Goal: Download file/media: Obtain a digital file from the website

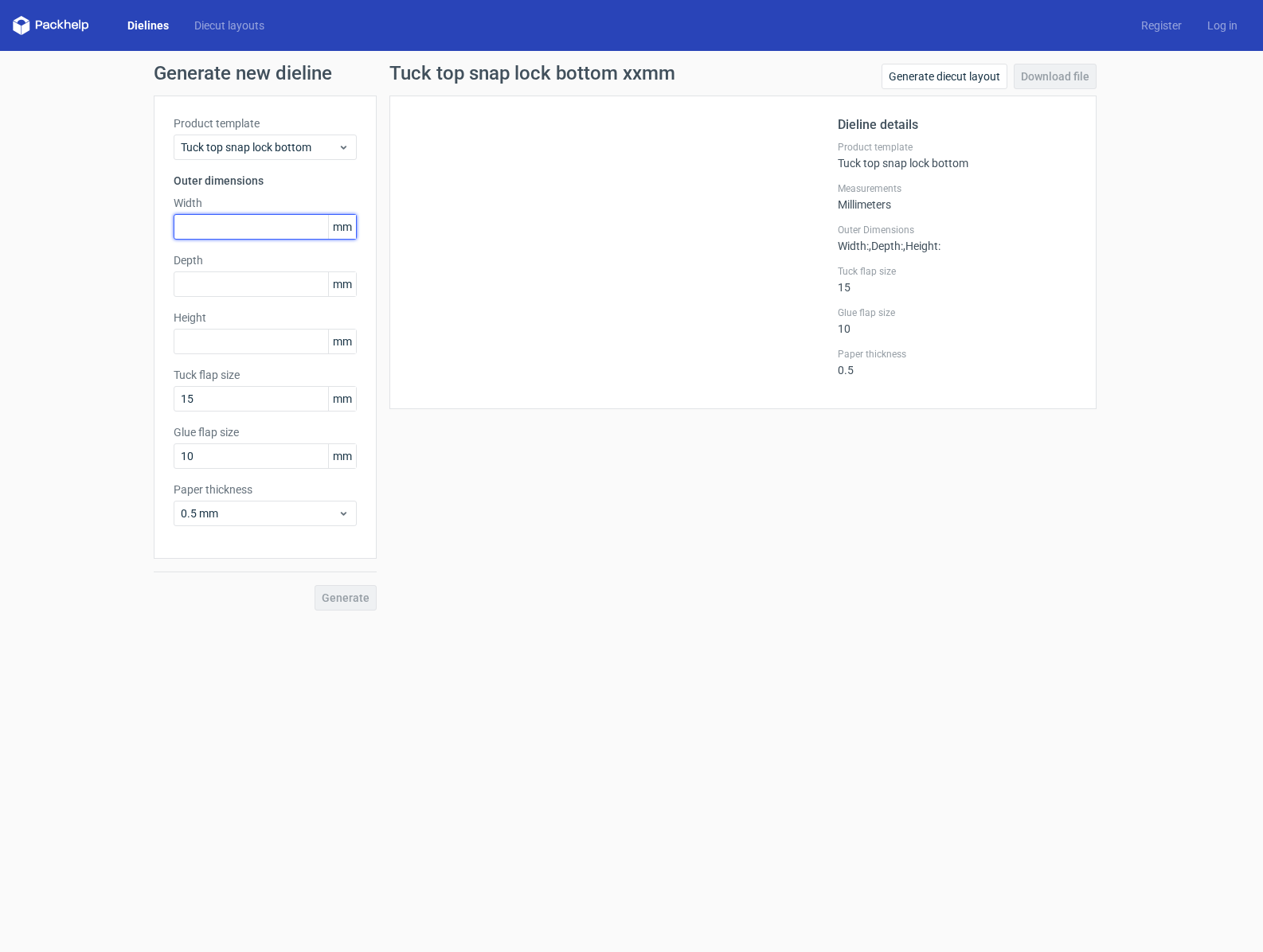
click at [251, 224] on input "text" at bounding box center [265, 226] width 183 height 26
paste input "165"
type input "165"
click at [289, 288] on input "text" at bounding box center [265, 284] width 183 height 26
paste input "140"
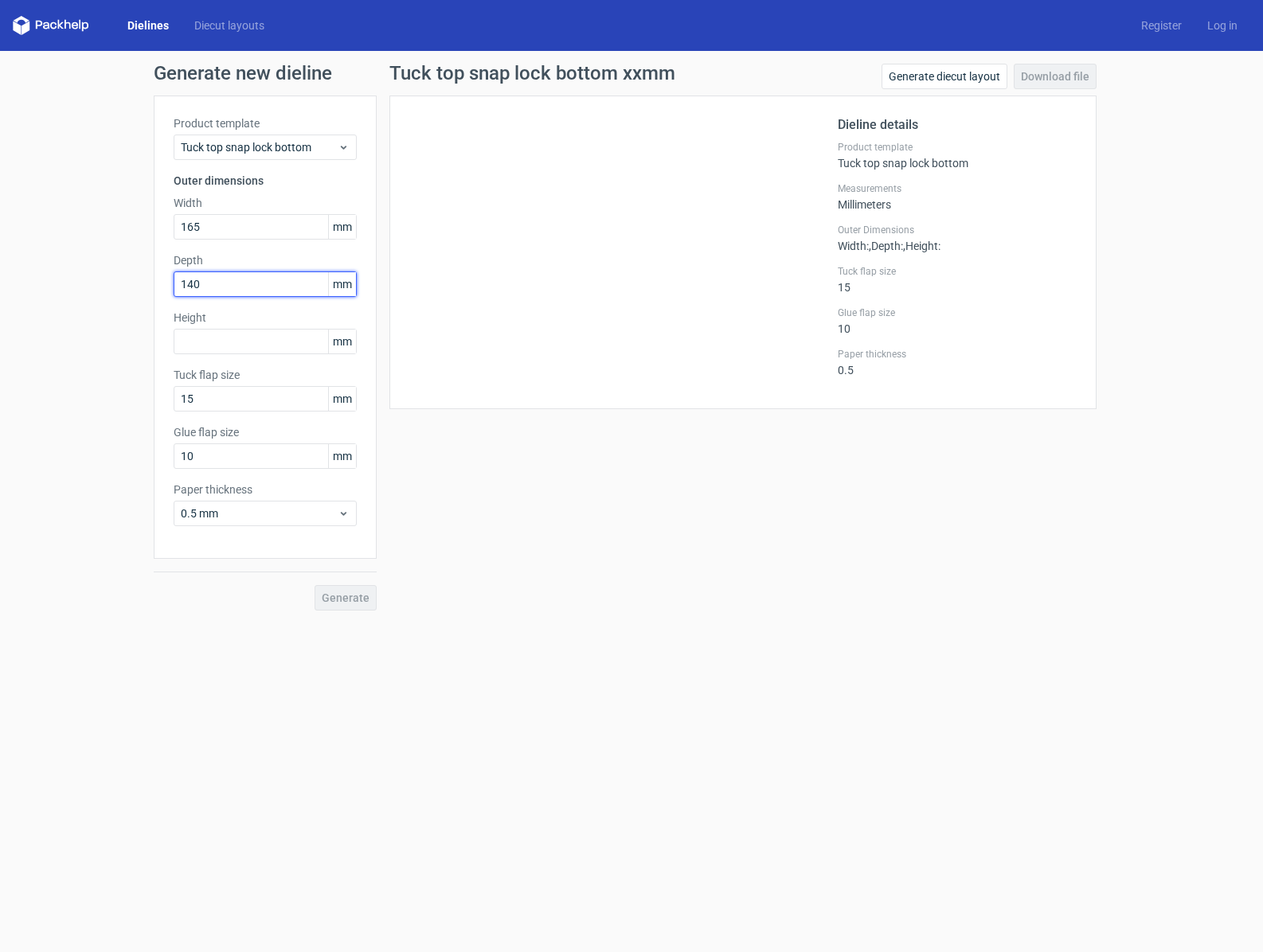
type input "140"
click at [278, 342] on input "text" at bounding box center [265, 341] width 183 height 26
paste input "190"
type input "190"
click at [249, 515] on span "0.5 mm" at bounding box center [259, 514] width 157 height 16
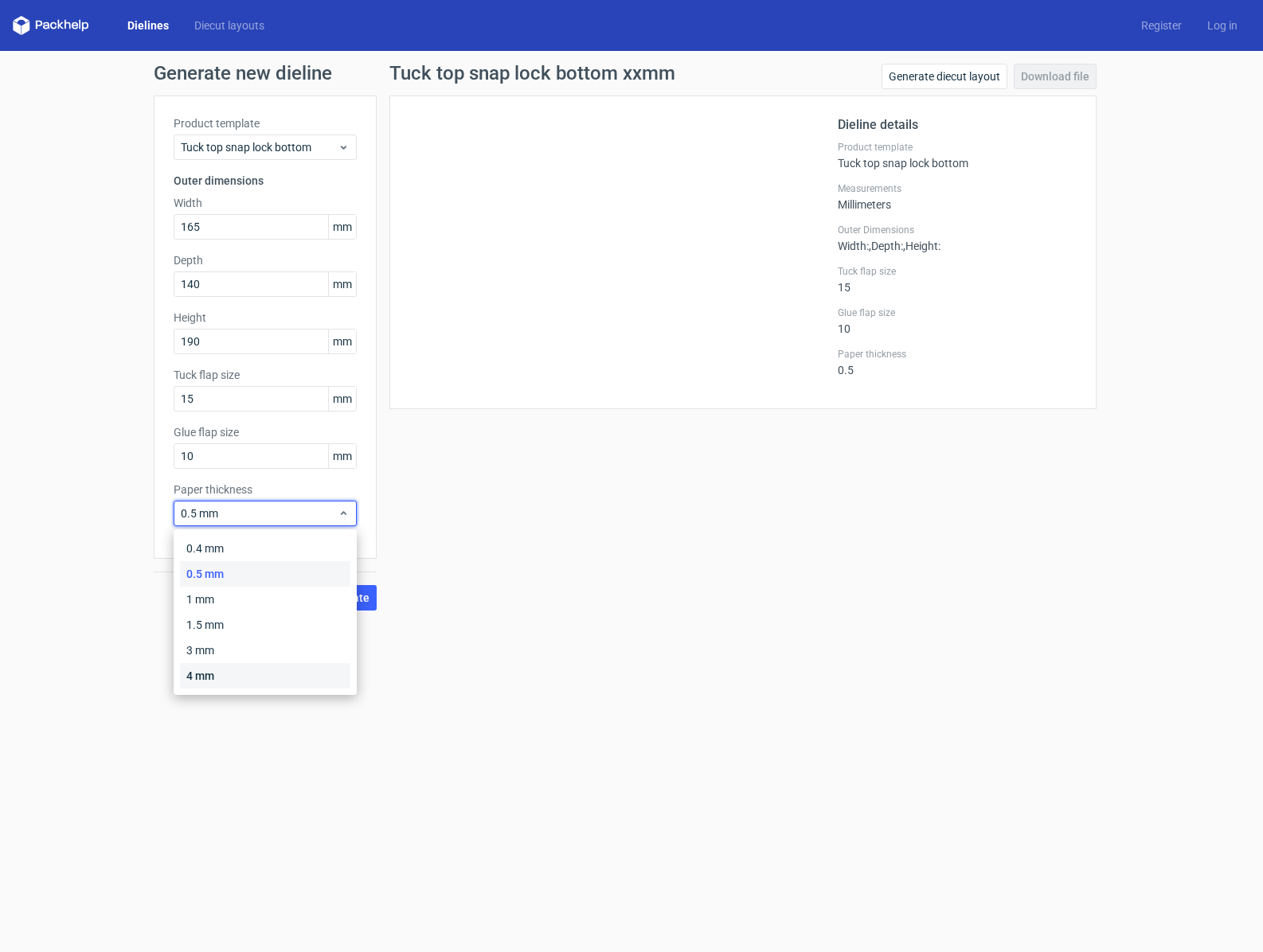
click at [218, 678] on div "4 mm" at bounding box center [265, 675] width 170 height 26
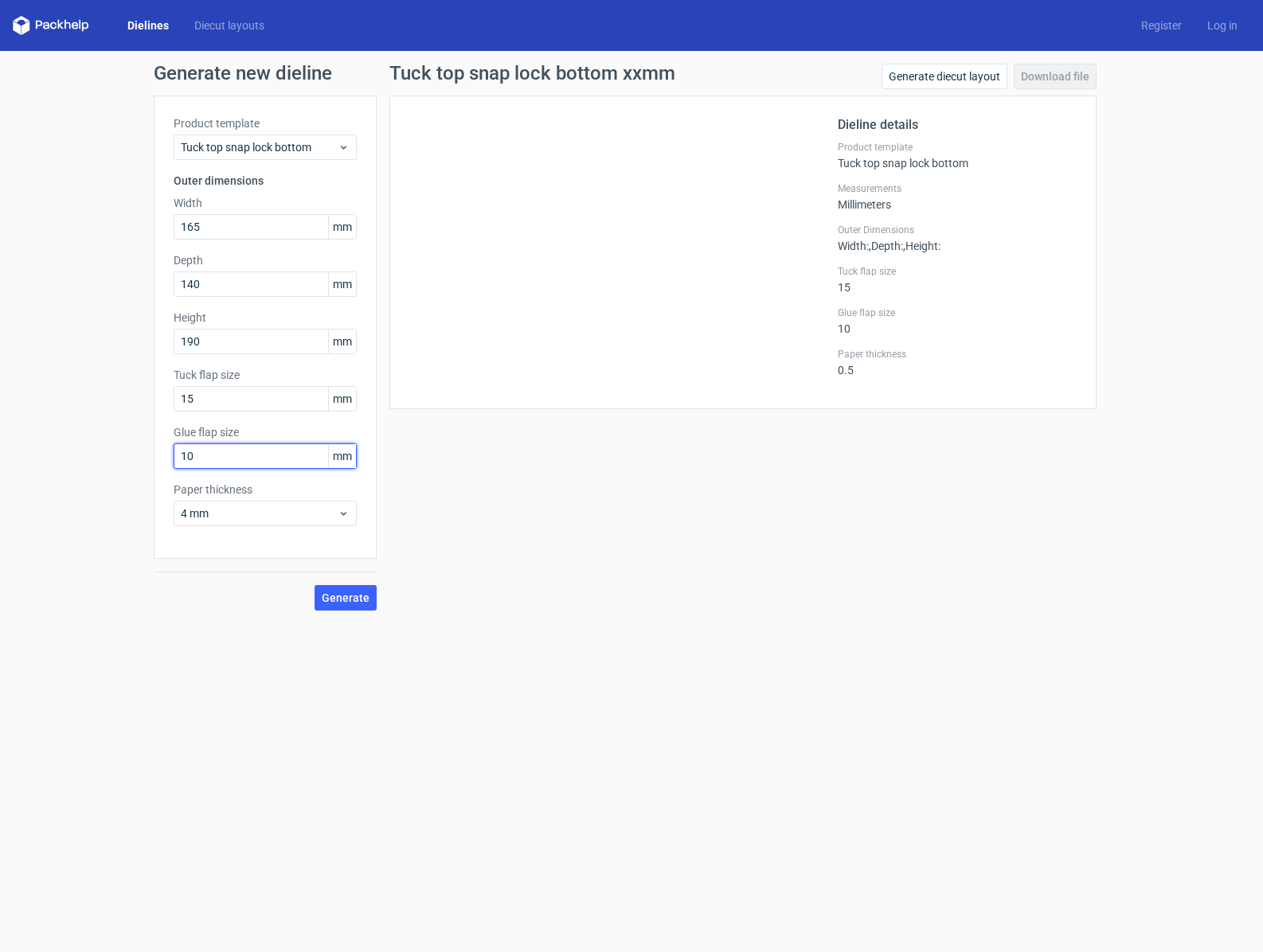
drag, startPoint x: 301, startPoint y: 449, endPoint x: 103, endPoint y: 469, distance: 199.0
click at [103, 469] on div "Generate new dieline Product template Tuck top snap lock bottom Outer dimension…" at bounding box center [631, 336] width 1263 height 572
type input "15"
click at [230, 511] on span "4 mm" at bounding box center [259, 514] width 157 height 16
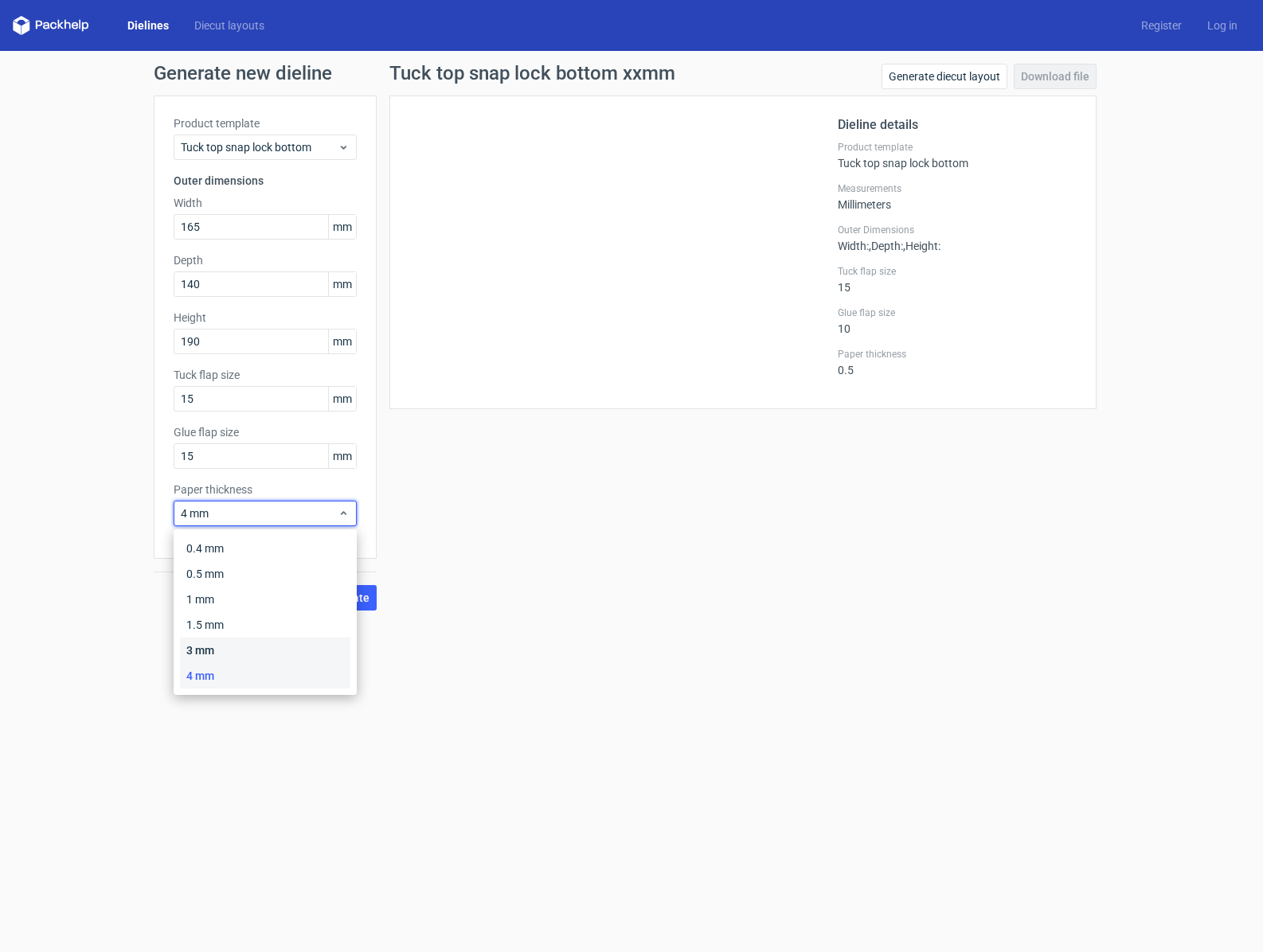
click at [225, 654] on div "3 mm" at bounding box center [265, 650] width 170 height 26
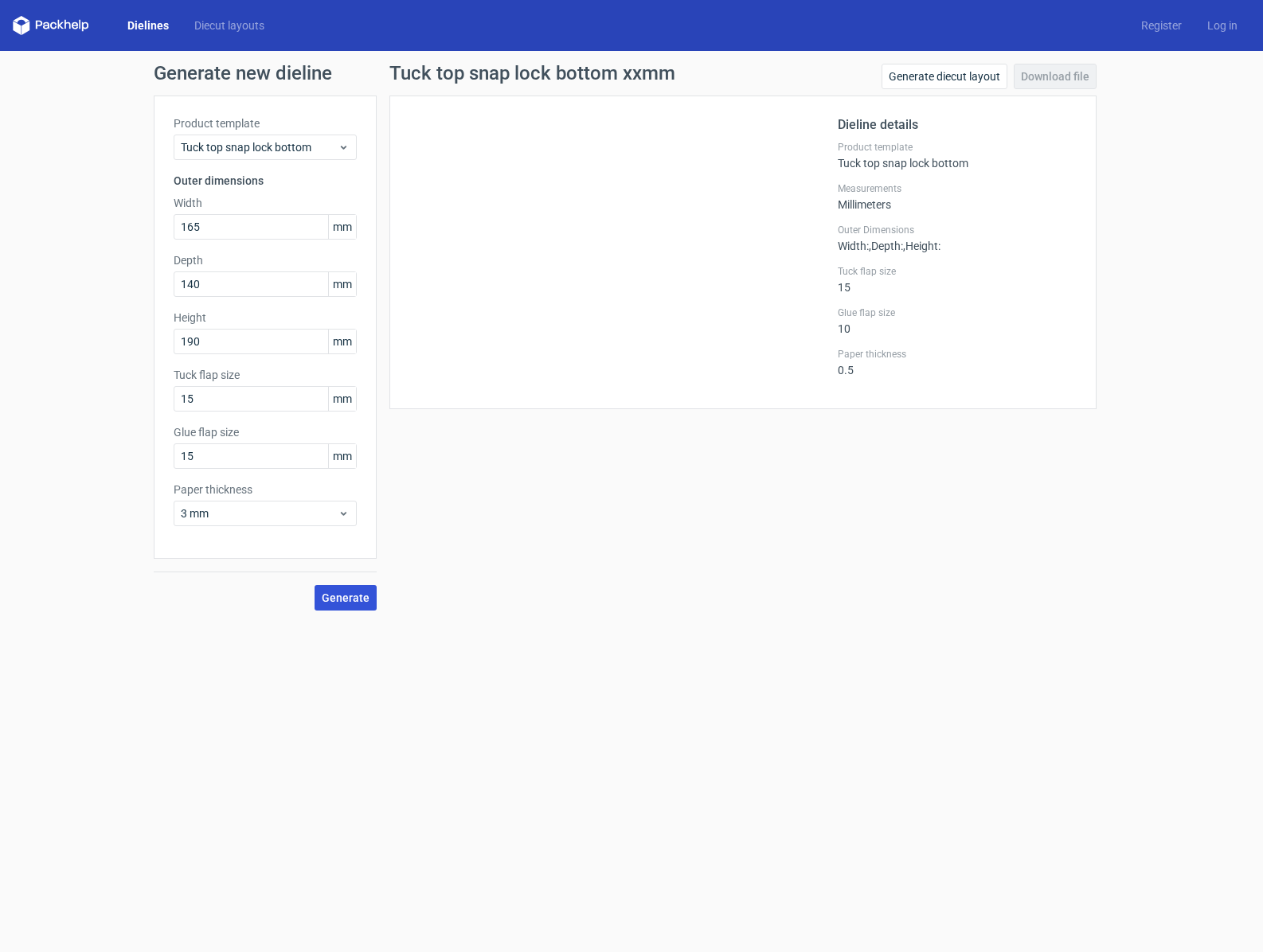
click at [346, 593] on span "Generate" at bounding box center [345, 597] width 48 height 12
click at [1070, 80] on link "Download file" at bounding box center [1054, 76] width 83 height 26
click at [73, 31] on icon at bounding box center [51, 26] width 76 height 20
click at [65, 27] on icon at bounding box center [67, 24] width 6 height 10
click at [126, 28] on link "Dielines" at bounding box center [147, 26] width 67 height 16
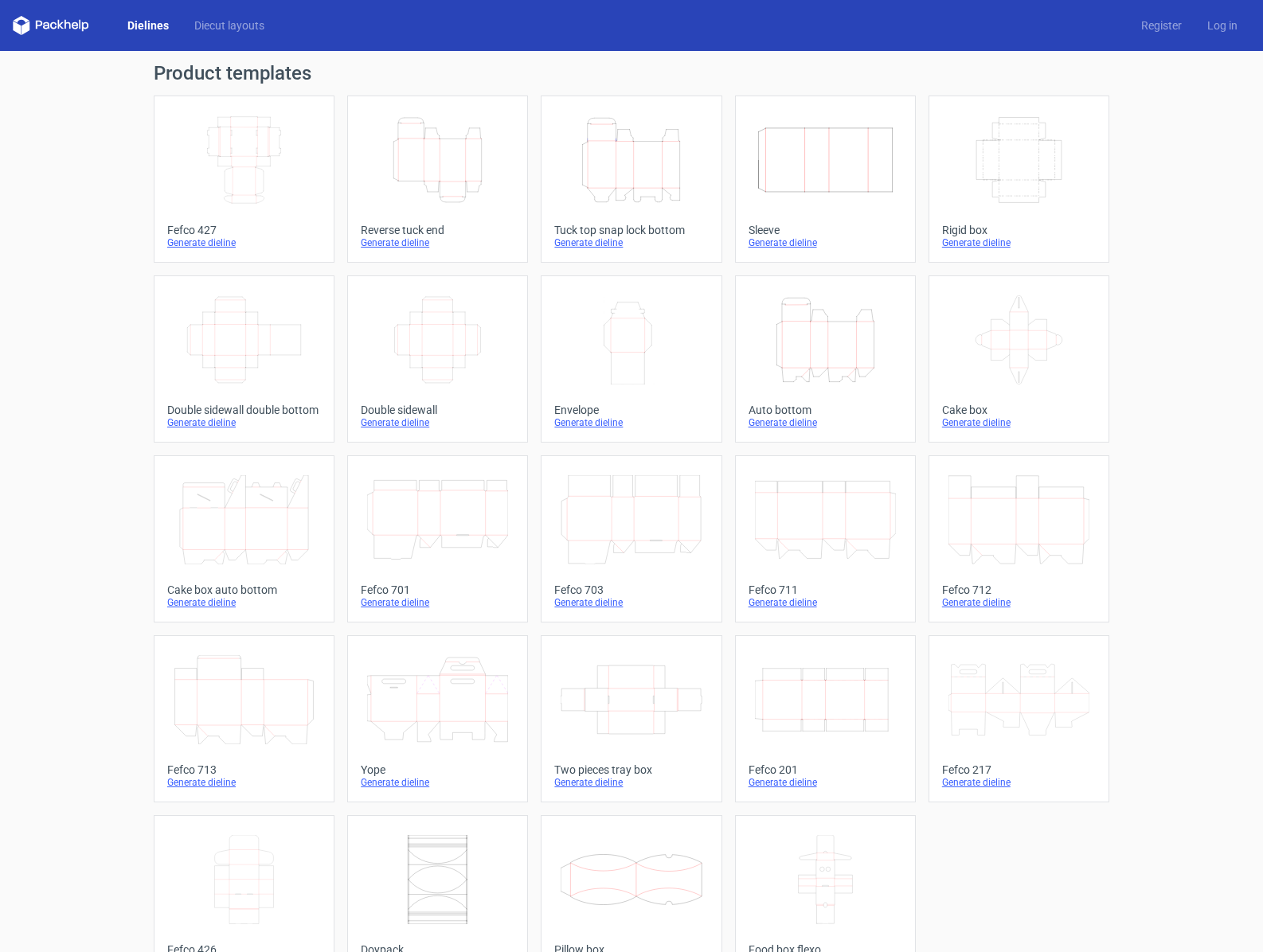
click at [631, 177] on icon "Height Depth Width" at bounding box center [631, 160] width 141 height 89
click at [604, 246] on div "Generate dieline" at bounding box center [630, 242] width 154 height 12
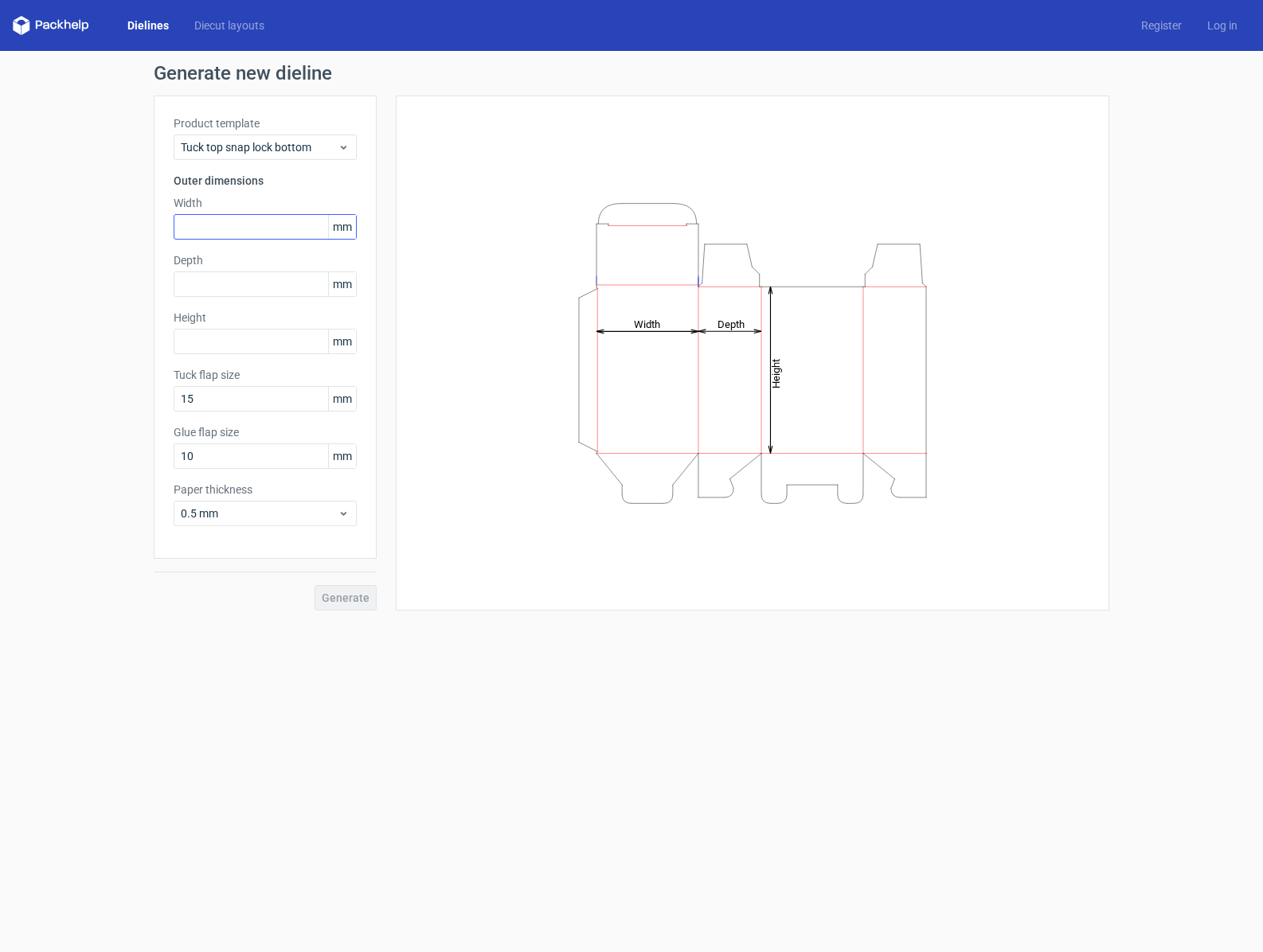
click at [280, 214] on div "Width mm" at bounding box center [265, 217] width 183 height 44
click at [282, 220] on input "text" at bounding box center [265, 226] width 183 height 26
paste input "190"
type input "190"
click at [219, 341] on input "text" at bounding box center [265, 341] width 183 height 26
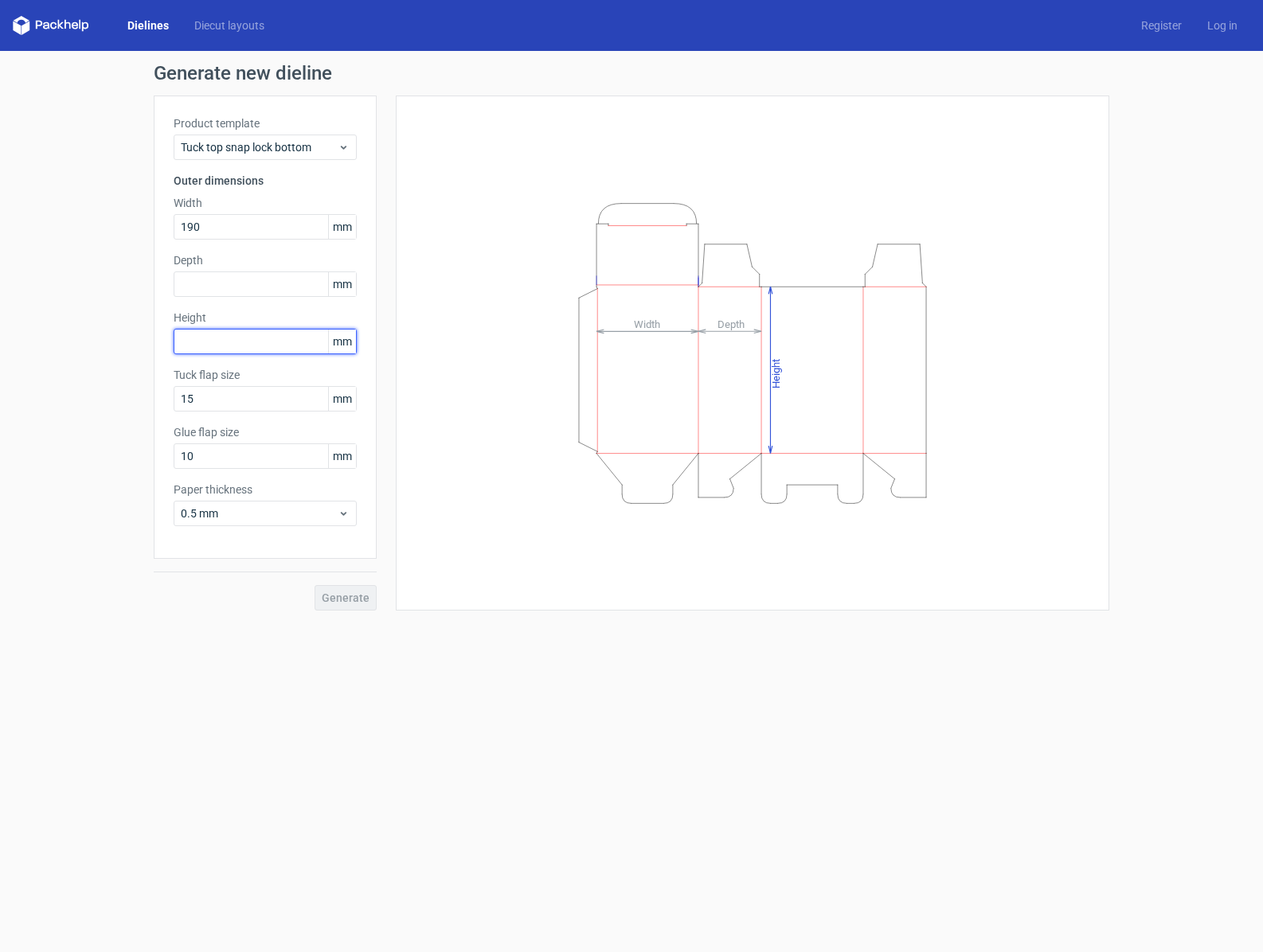
paste input "190"
type input "190"
click at [250, 221] on input "190" at bounding box center [265, 226] width 183 height 26
type input "165"
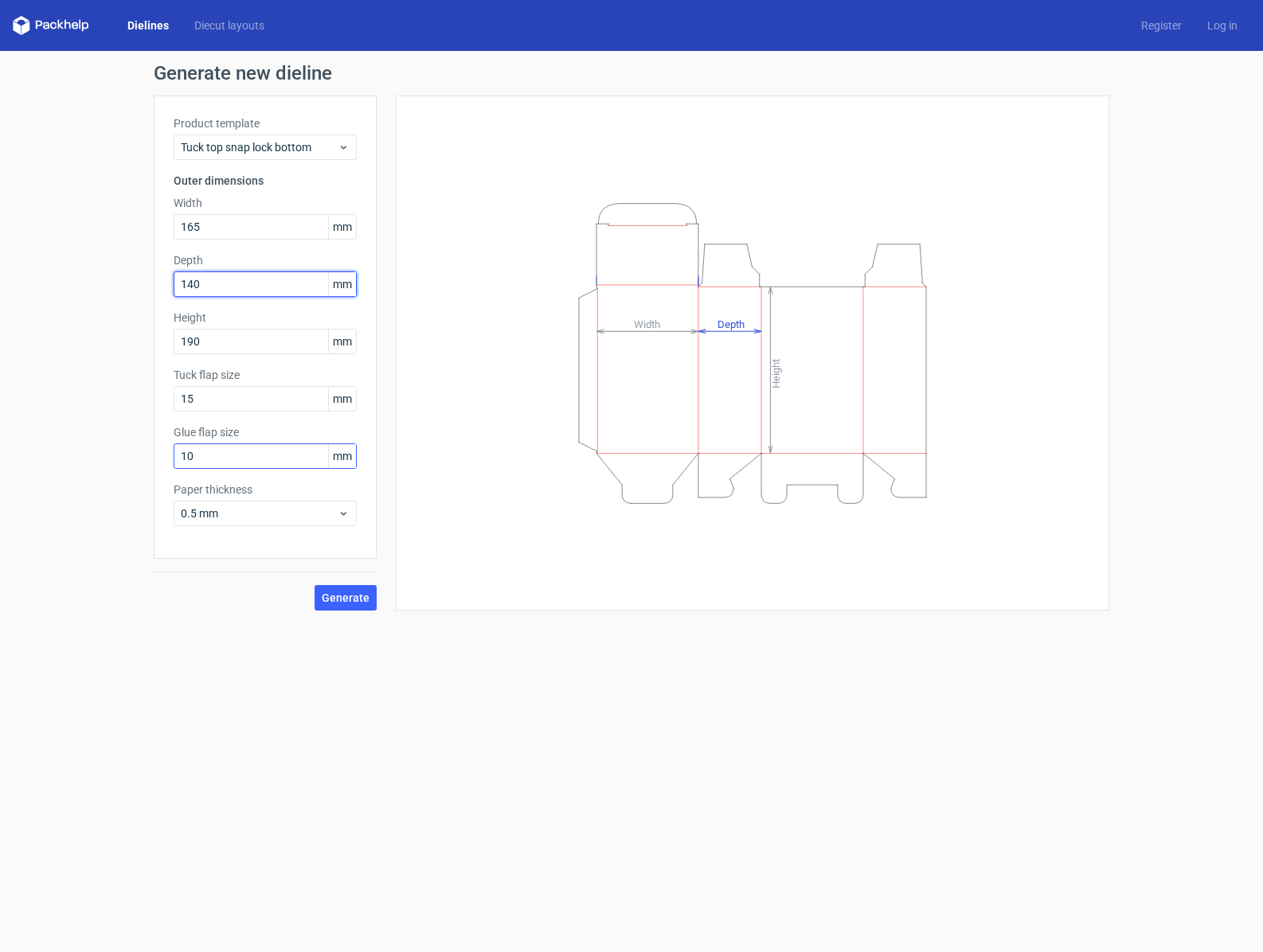
type input "140"
click at [226, 460] on input "10" at bounding box center [265, 456] width 183 height 26
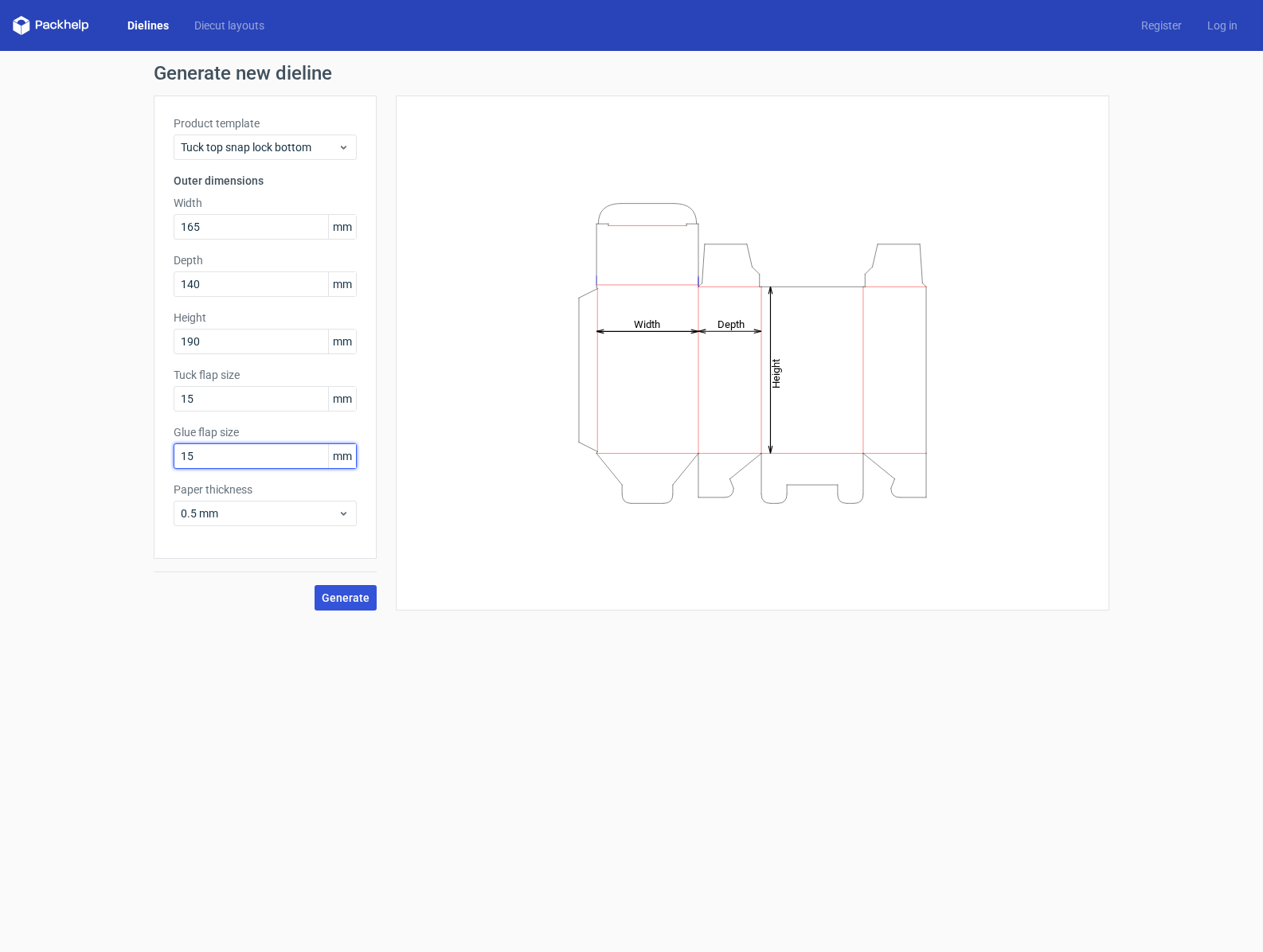
type input "15"
click at [340, 592] on span "Generate" at bounding box center [345, 597] width 48 height 12
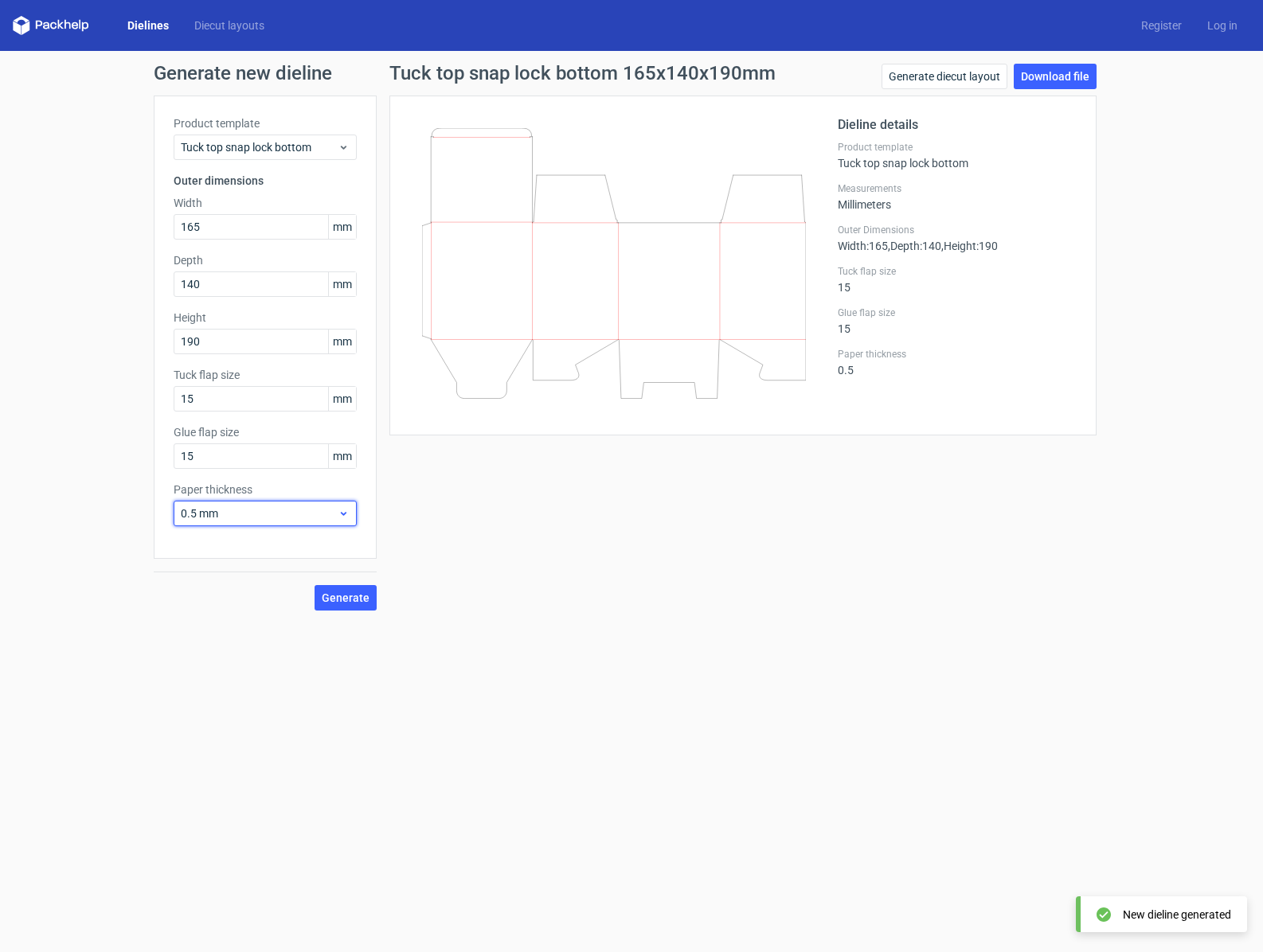
click at [308, 507] on span "0.5 mm" at bounding box center [259, 514] width 157 height 16
click at [250, 623] on div "1.5 mm" at bounding box center [265, 625] width 170 height 26
click at [340, 598] on span "Generate" at bounding box center [345, 597] width 48 height 12
click at [973, 76] on link "Generate diecut layout" at bounding box center [944, 76] width 126 height 26
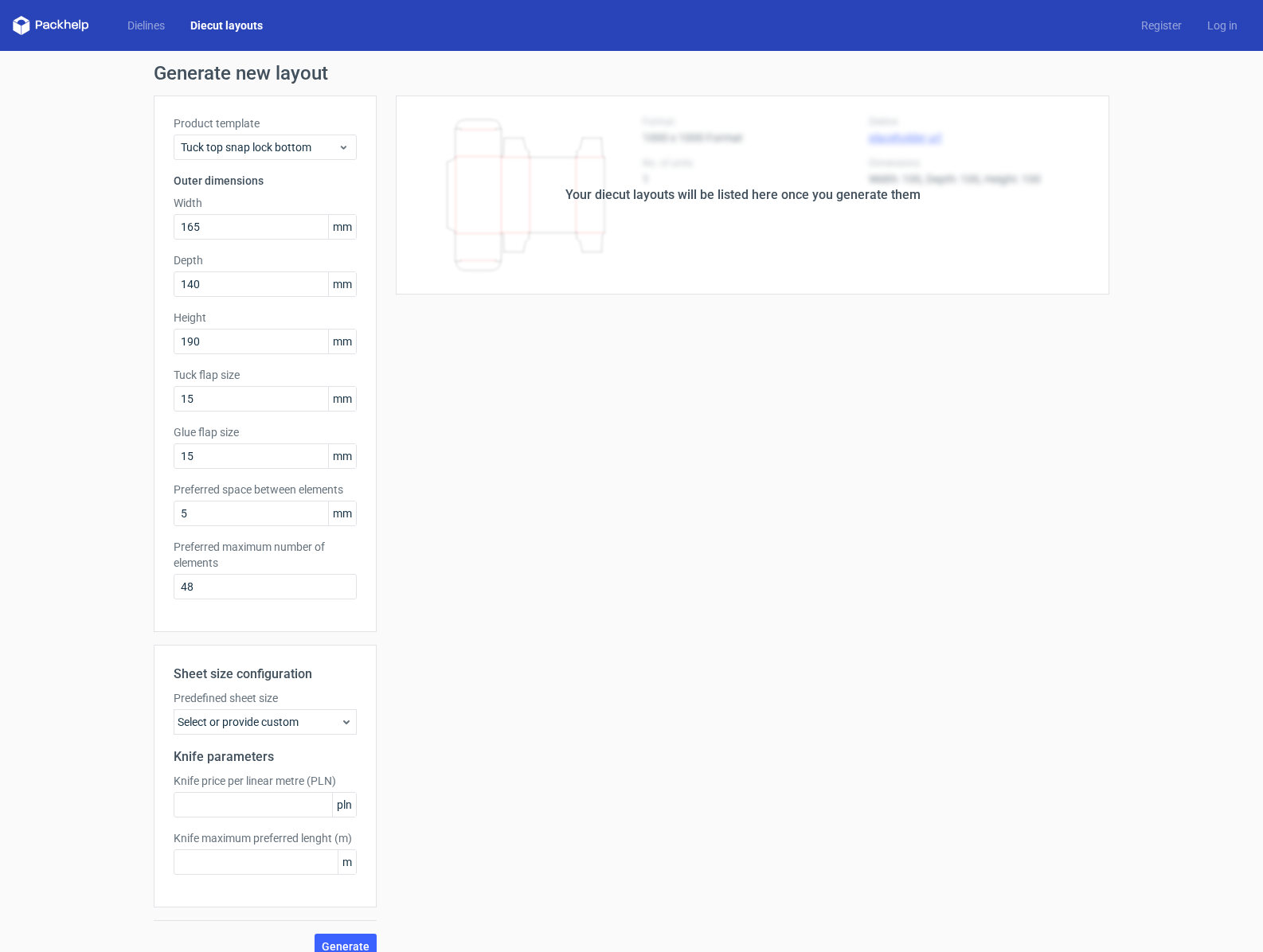
scroll to position [20, 0]
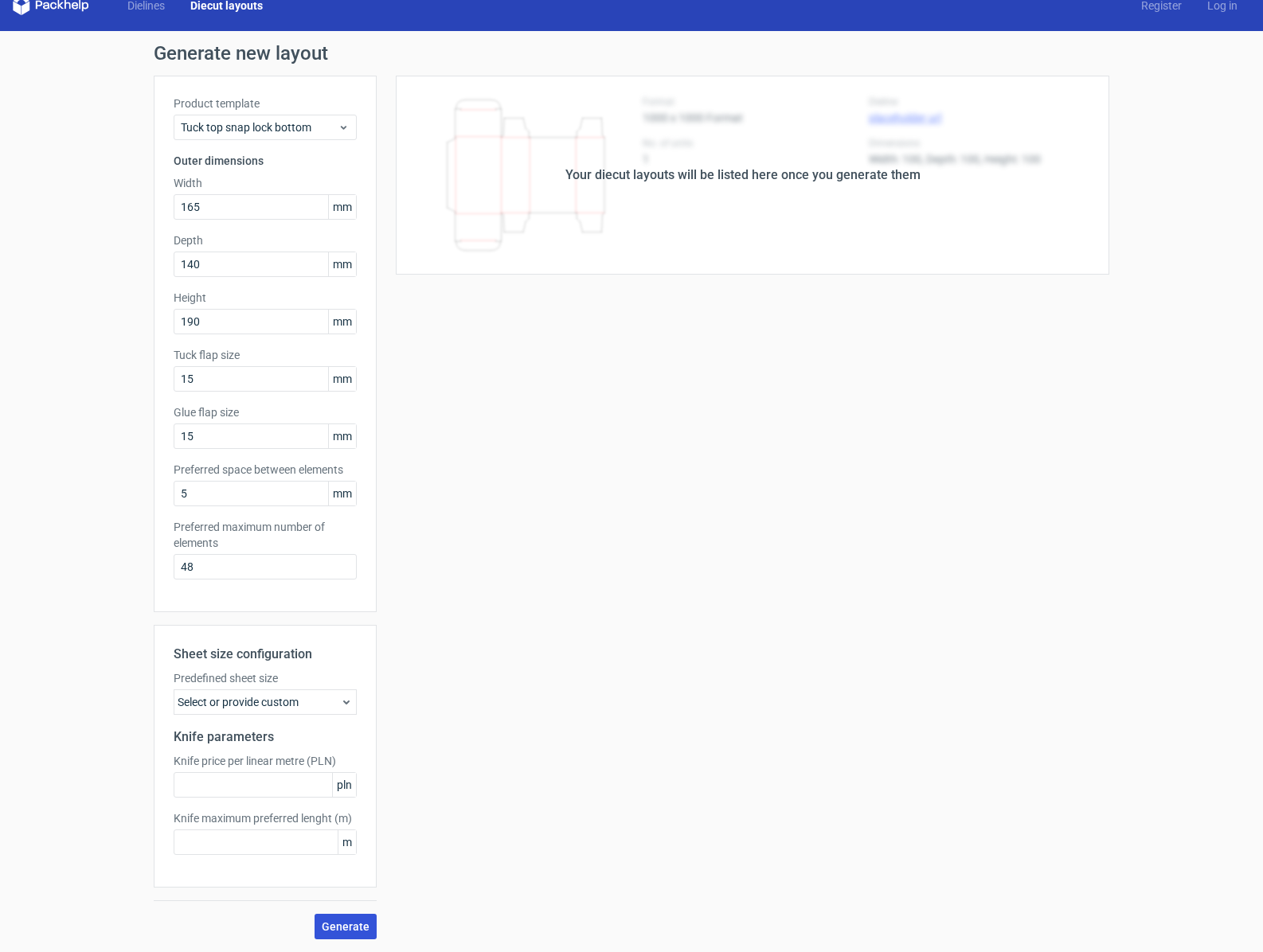
click at [351, 921] on span "Generate" at bounding box center [345, 926] width 48 height 12
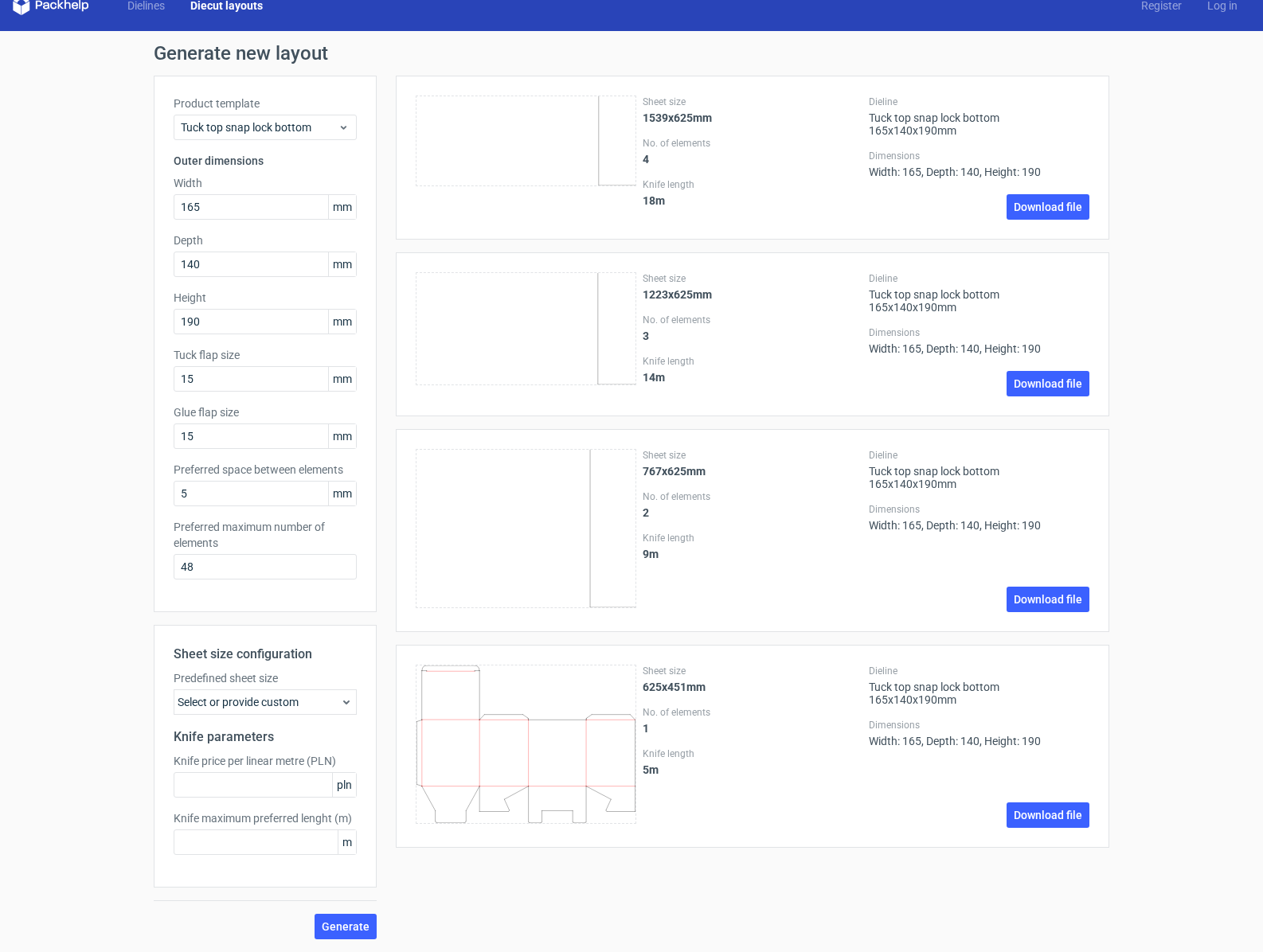
scroll to position [0, 0]
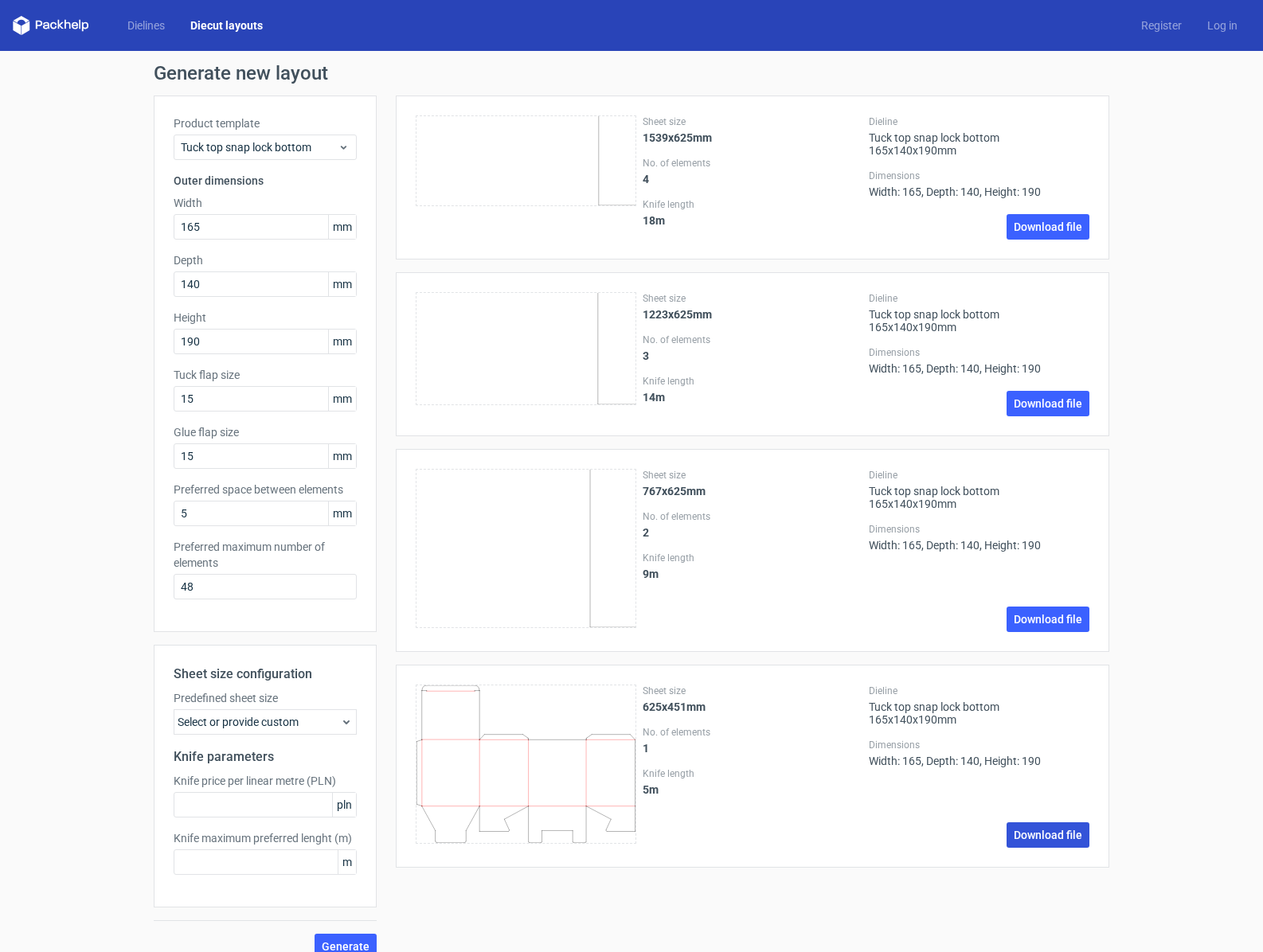
click at [1059, 840] on link "Download file" at bounding box center [1047, 835] width 83 height 26
click at [227, 509] on input "5" at bounding box center [265, 513] width 183 height 26
click at [242, 491] on label "Preferred space between elements" at bounding box center [265, 490] width 183 height 16
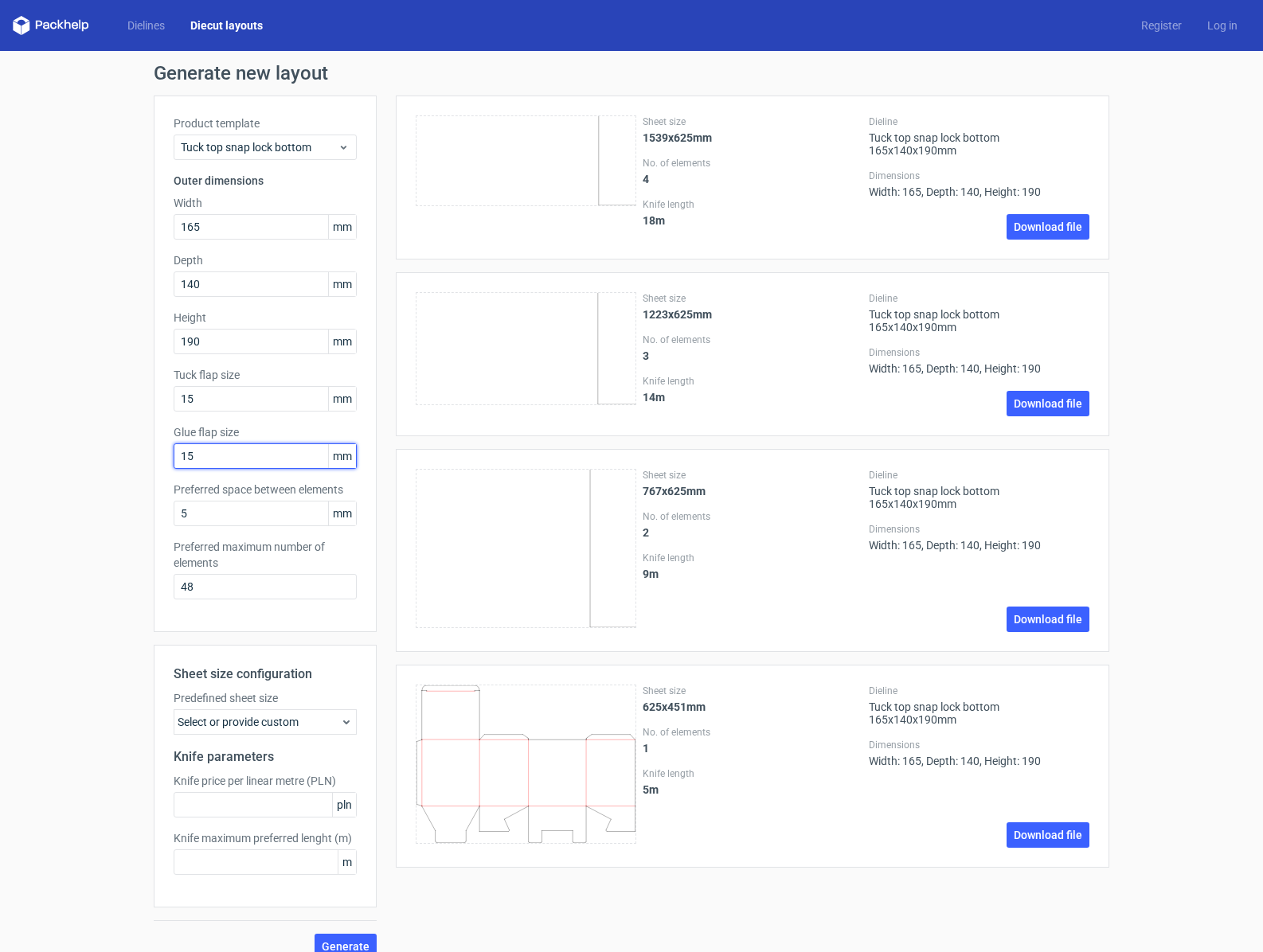
click at [226, 454] on input "15" at bounding box center [265, 456] width 183 height 26
type input "150"
click at [237, 392] on input "15" at bounding box center [265, 398] width 183 height 26
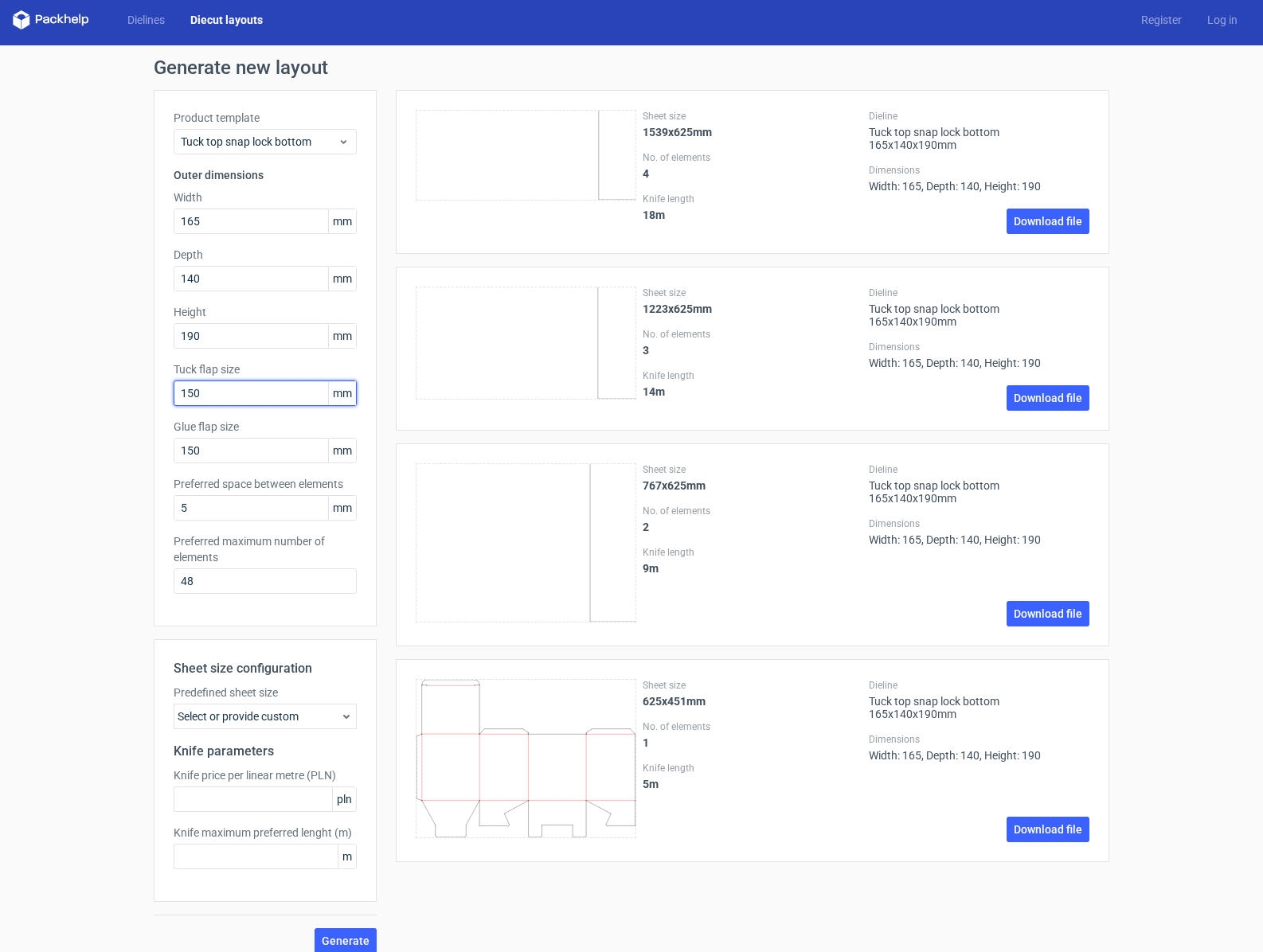
scroll to position [6, 0]
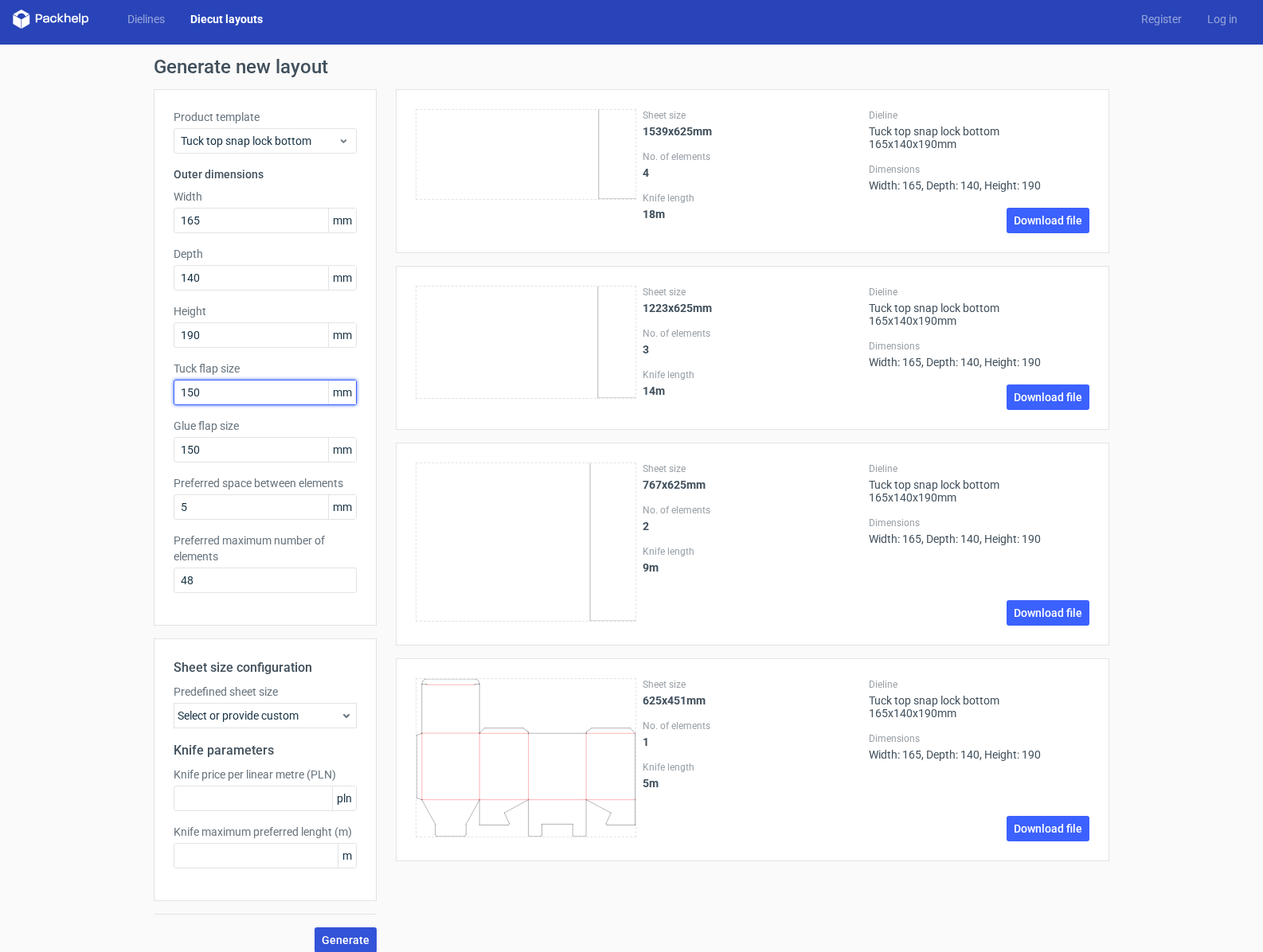
type input "150"
click at [361, 932] on button "Generate" at bounding box center [345, 940] width 62 height 26
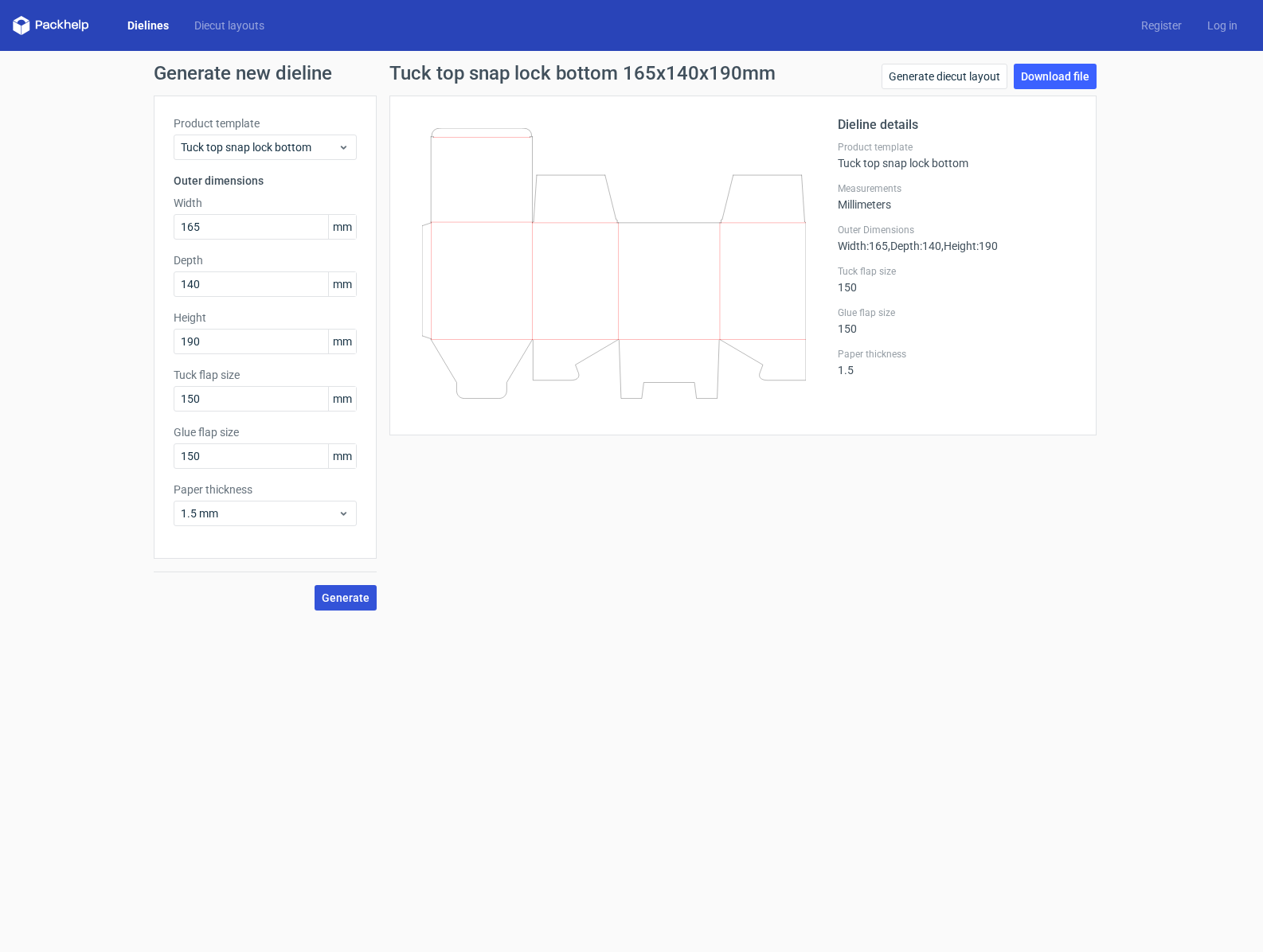
click at [356, 599] on span "Generate" at bounding box center [345, 597] width 48 height 12
click at [309, 517] on span "1.5 mm" at bounding box center [259, 514] width 157 height 16
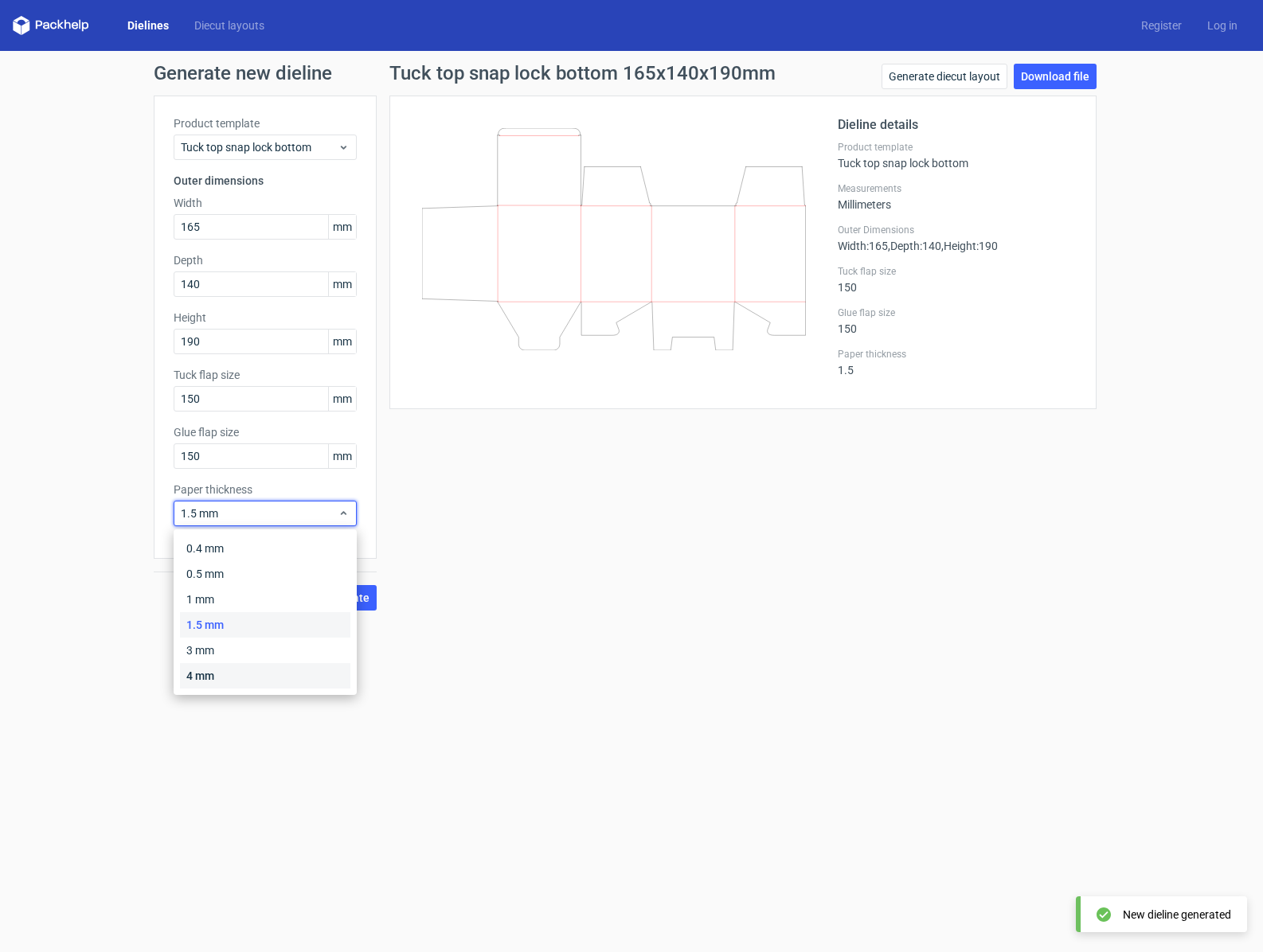
click at [224, 670] on div "4 mm" at bounding box center [265, 675] width 170 height 26
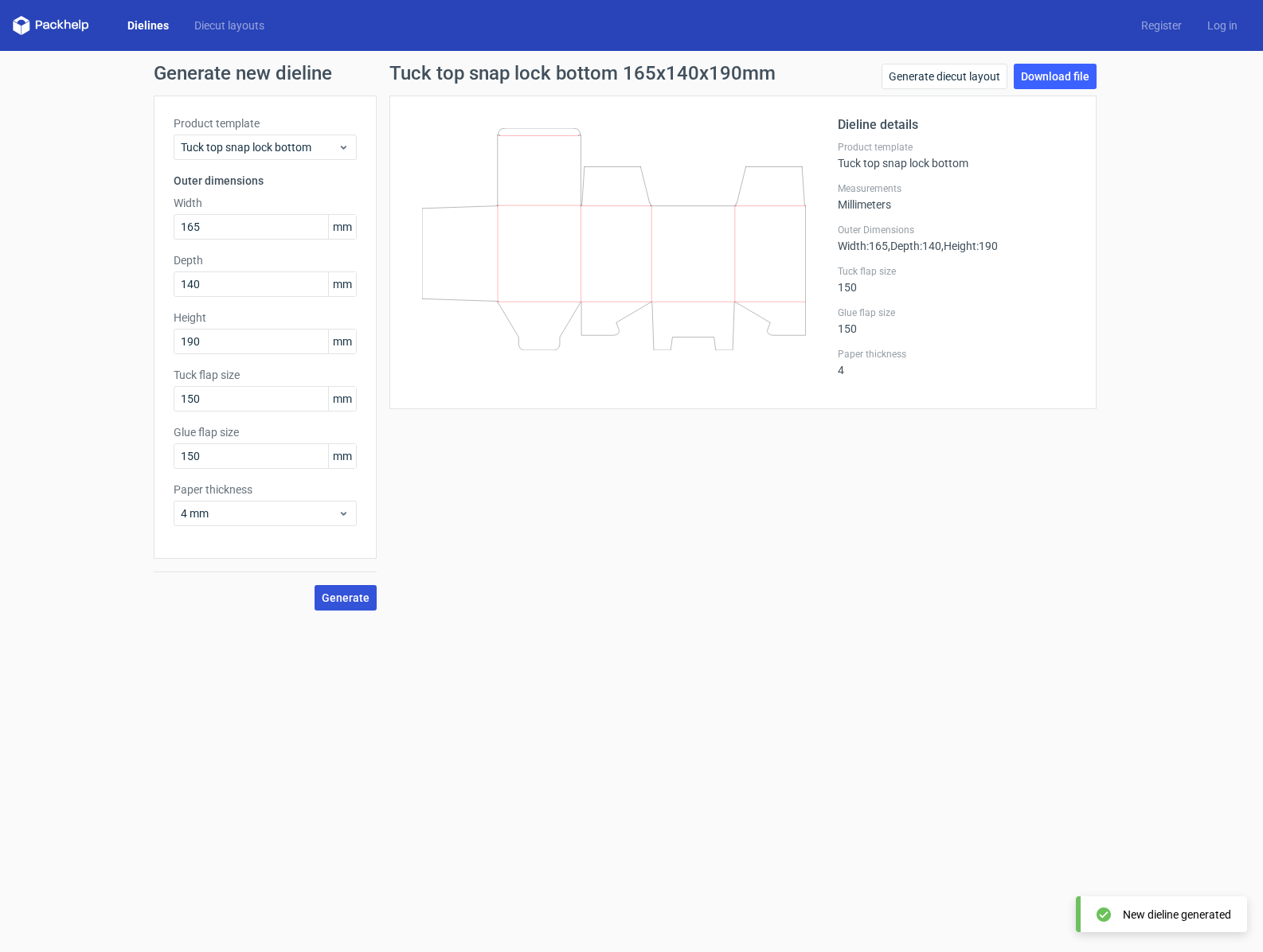
click at [352, 597] on span "Generate" at bounding box center [345, 597] width 48 height 12
click at [211, 453] on input "150" at bounding box center [265, 456] width 183 height 26
type input "15"
click at [367, 600] on span "Generate" at bounding box center [345, 597] width 48 height 12
click at [1051, 74] on link "Download file" at bounding box center [1054, 76] width 83 height 26
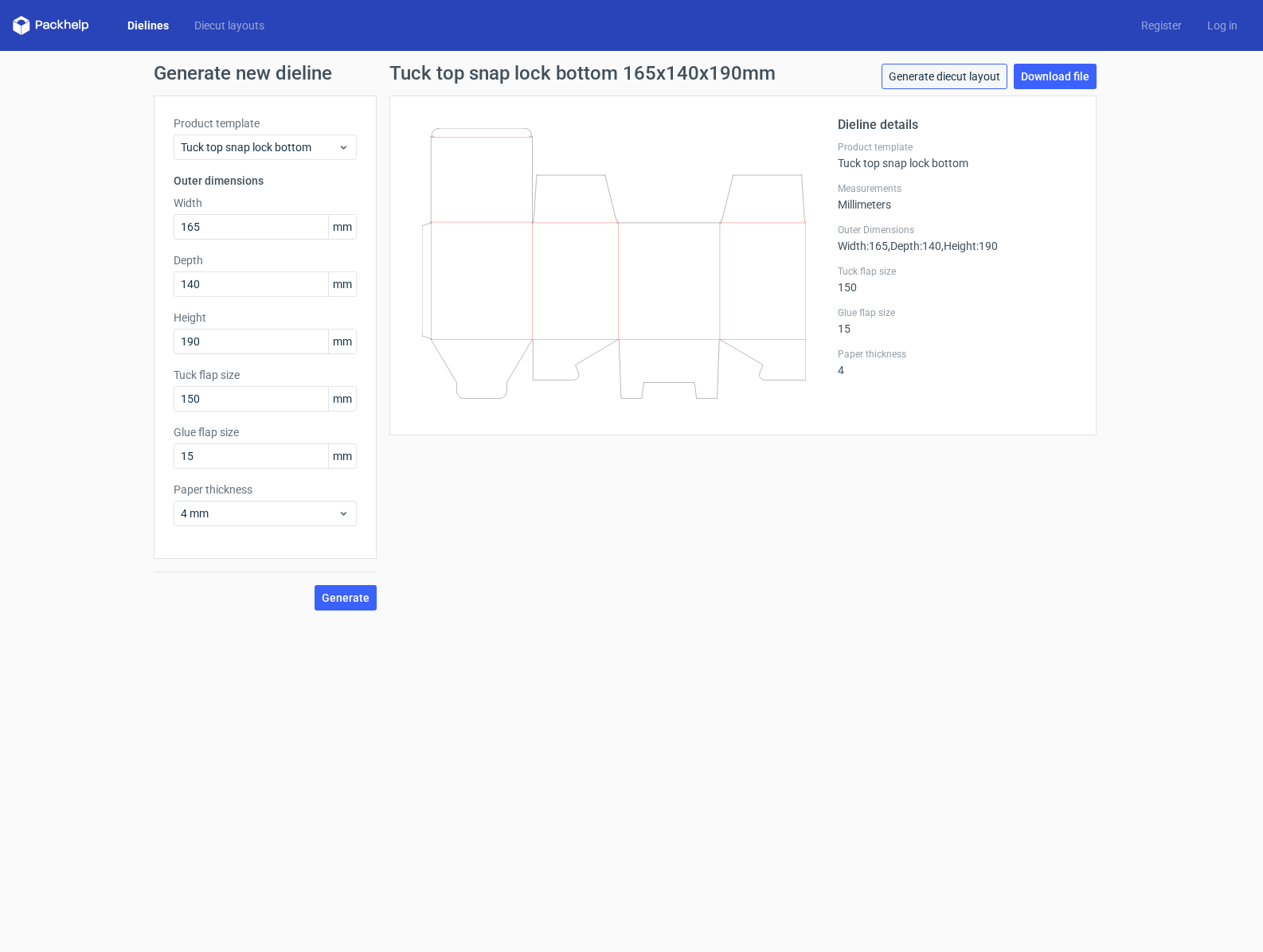
click at [925, 74] on link "Generate diecut layout" at bounding box center [944, 76] width 126 height 26
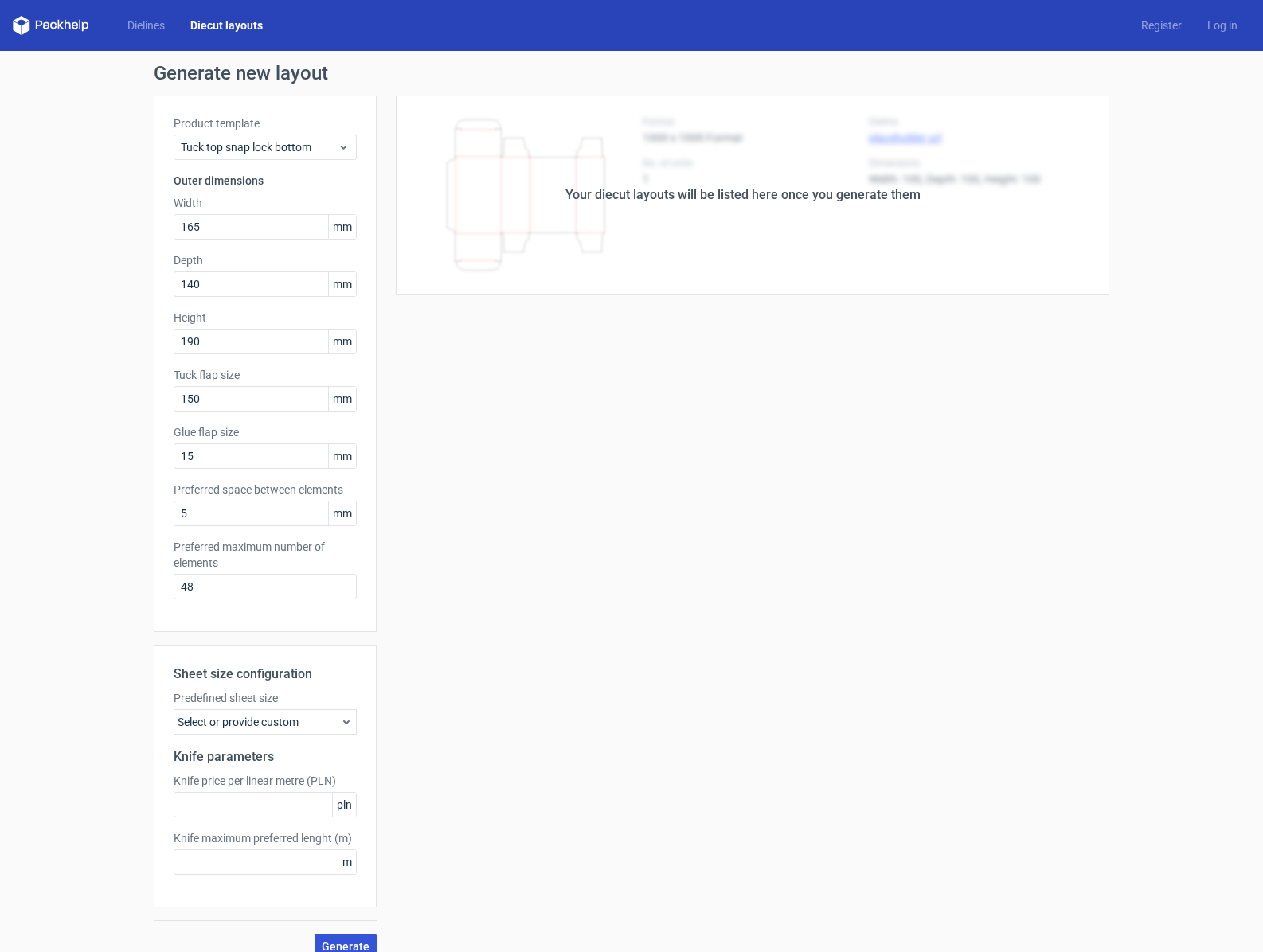
click at [361, 949] on span "Generate" at bounding box center [345, 946] width 48 height 12
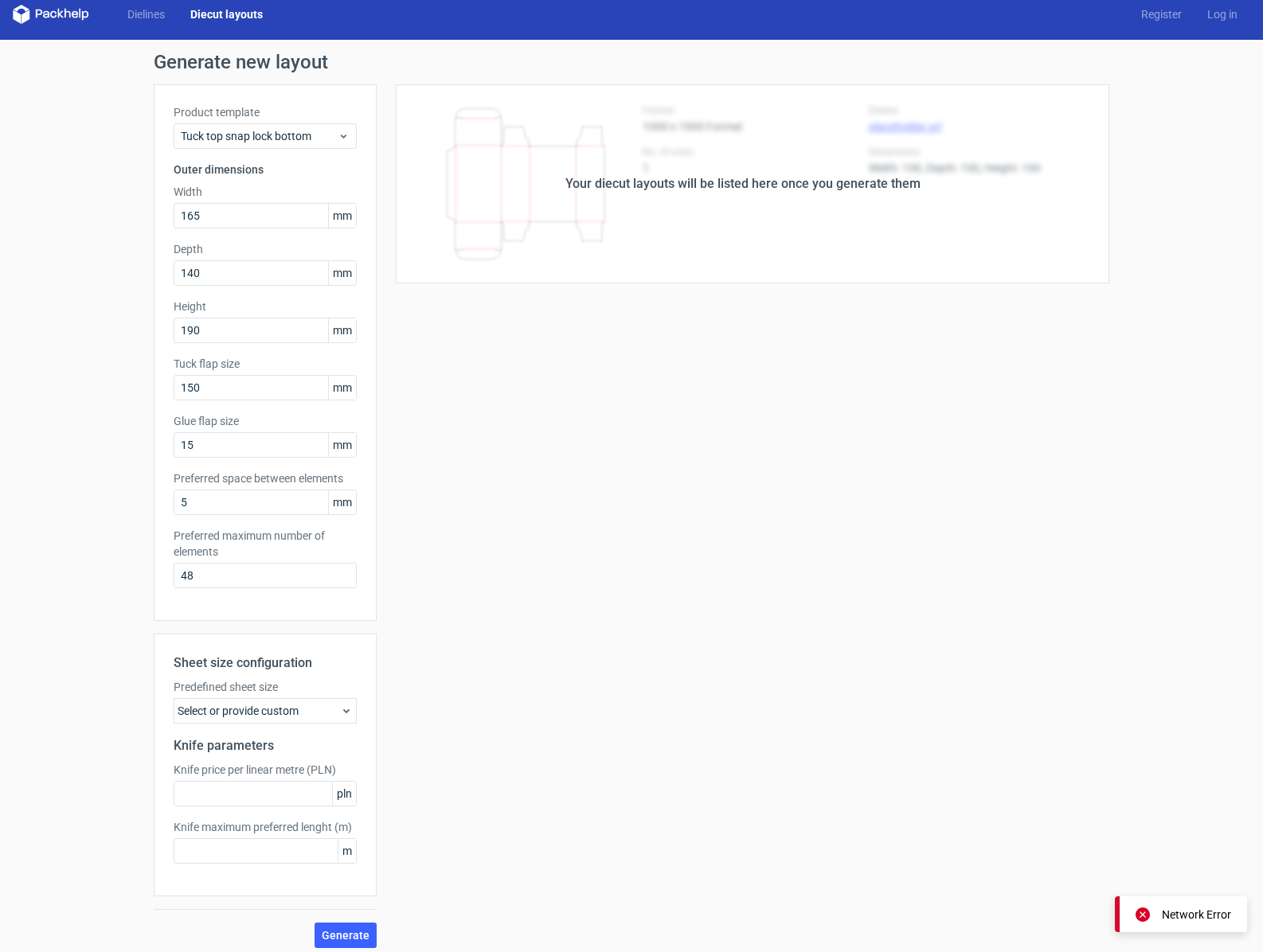
scroll to position [20, 0]
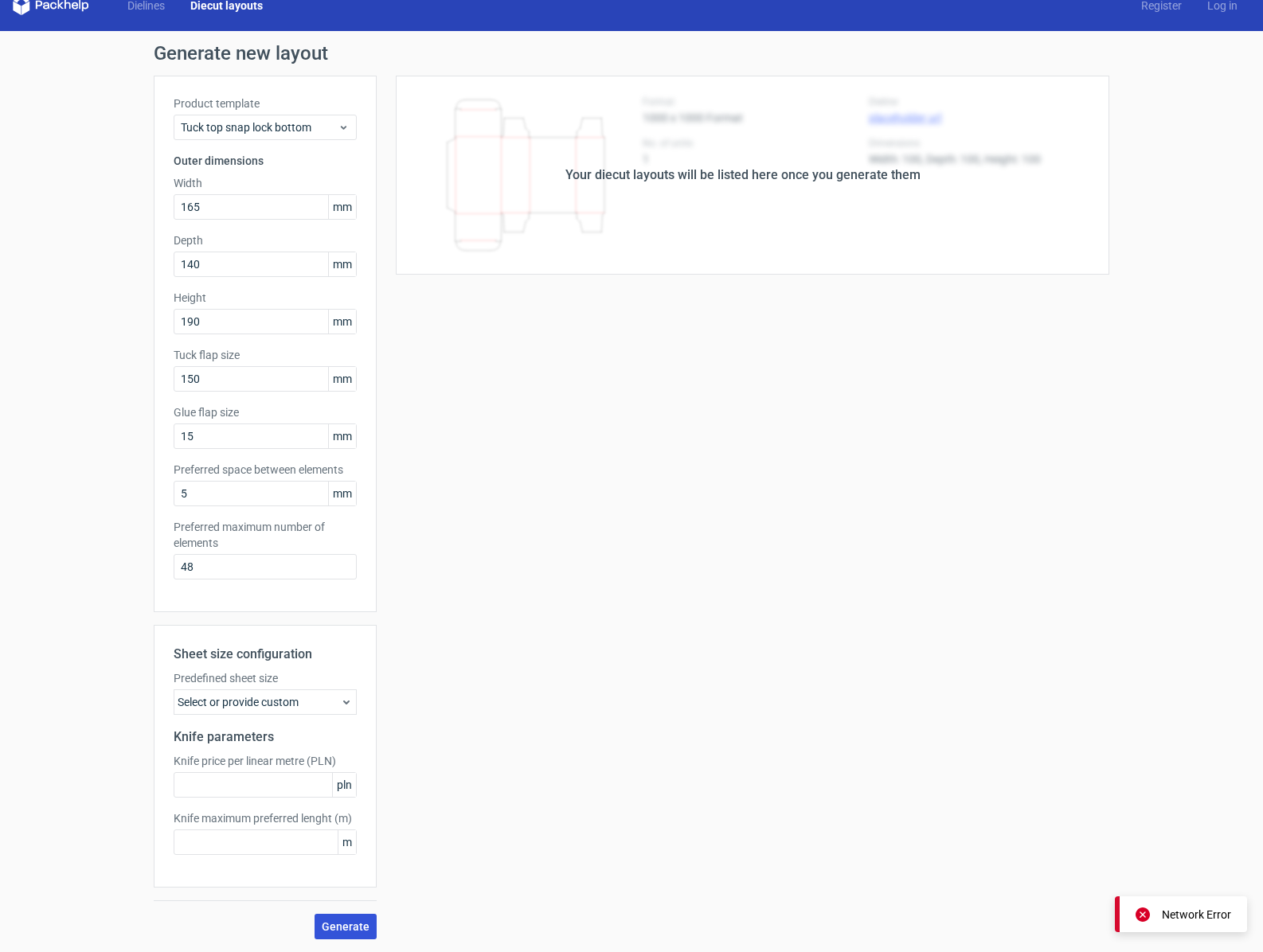
click at [356, 923] on span "Generate" at bounding box center [345, 926] width 48 height 12
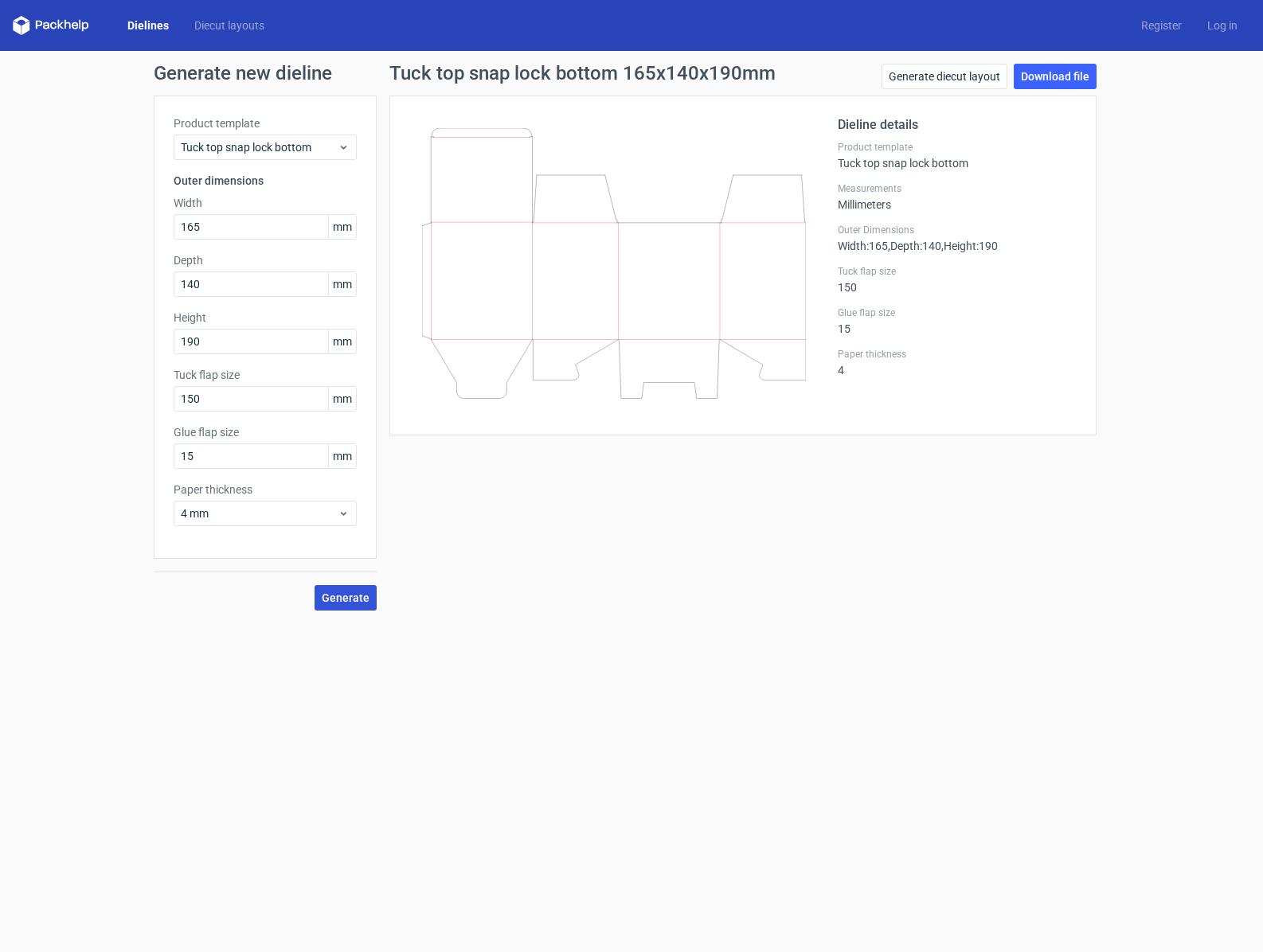
click at [368, 596] on span "Generate" at bounding box center [345, 597] width 48 height 12
click at [1054, 75] on link "Download file" at bounding box center [1054, 76] width 83 height 26
